Goal: Task Accomplishment & Management: Manage account settings

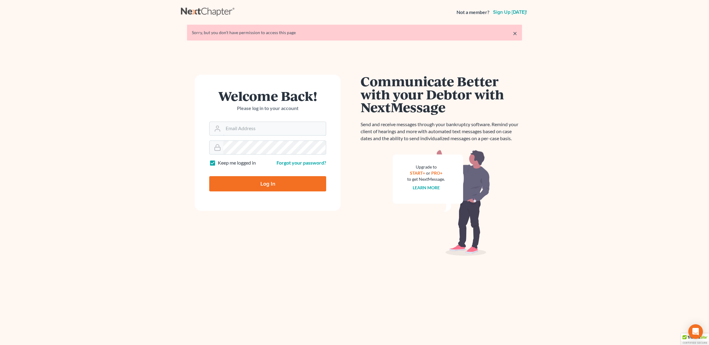
type input "[EMAIL_ADDRESS][DOMAIN_NAME]"
click at [247, 186] on input "Log In" at bounding box center [267, 183] width 117 height 15
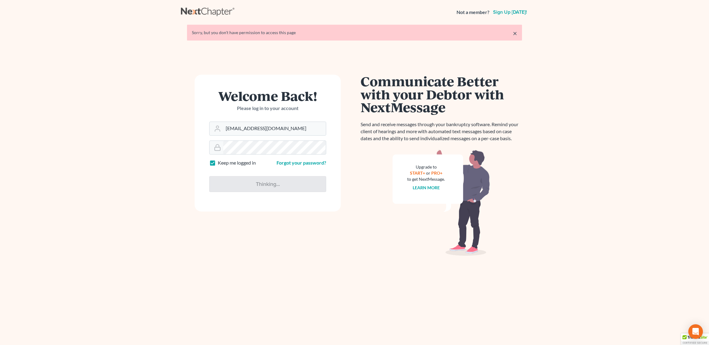
type input "Thinking..."
